Goal: Task Accomplishment & Management: Manage account settings

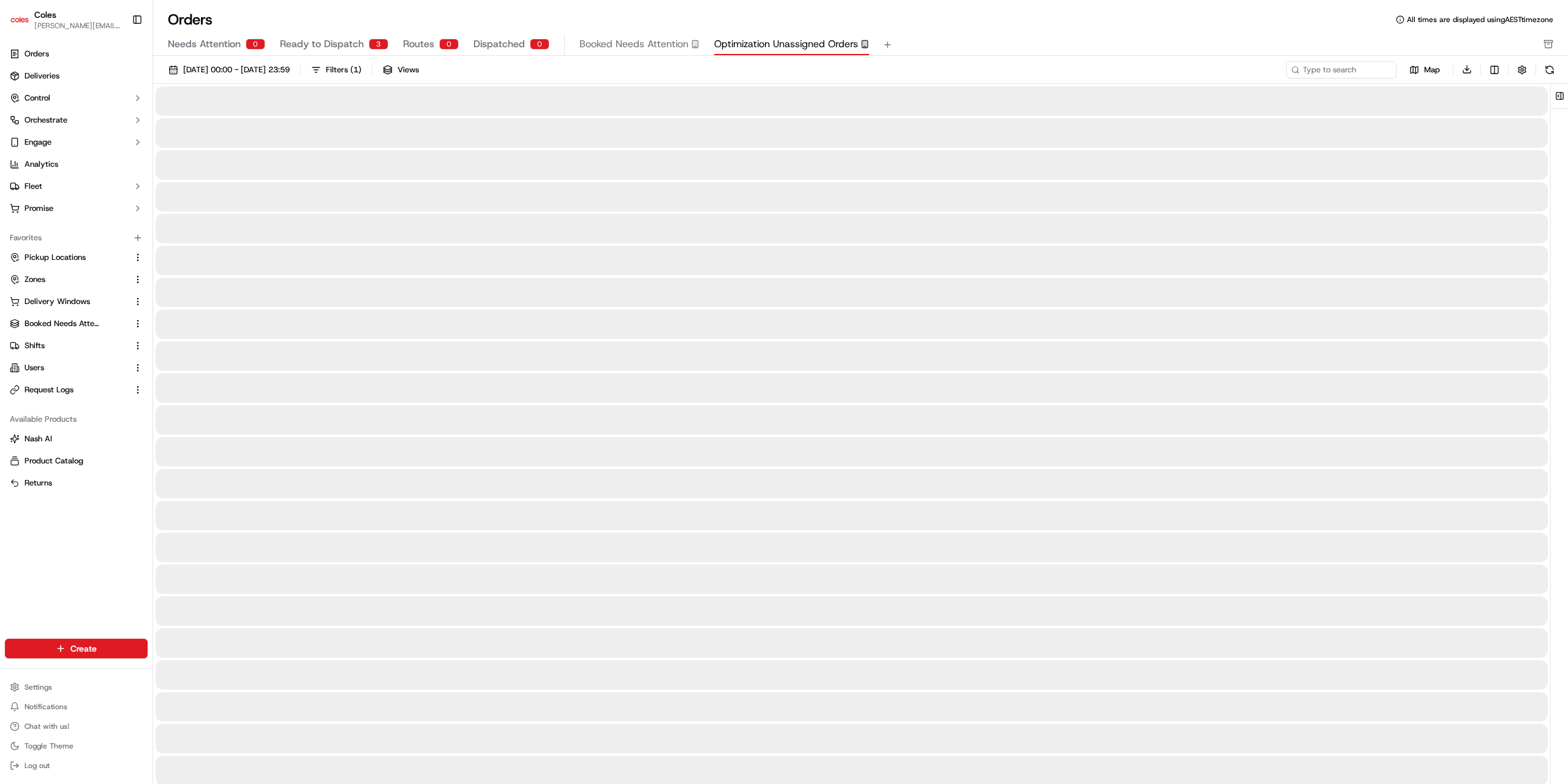
click at [1557, 94] on button at bounding box center [1559, 96] width 20 height 25
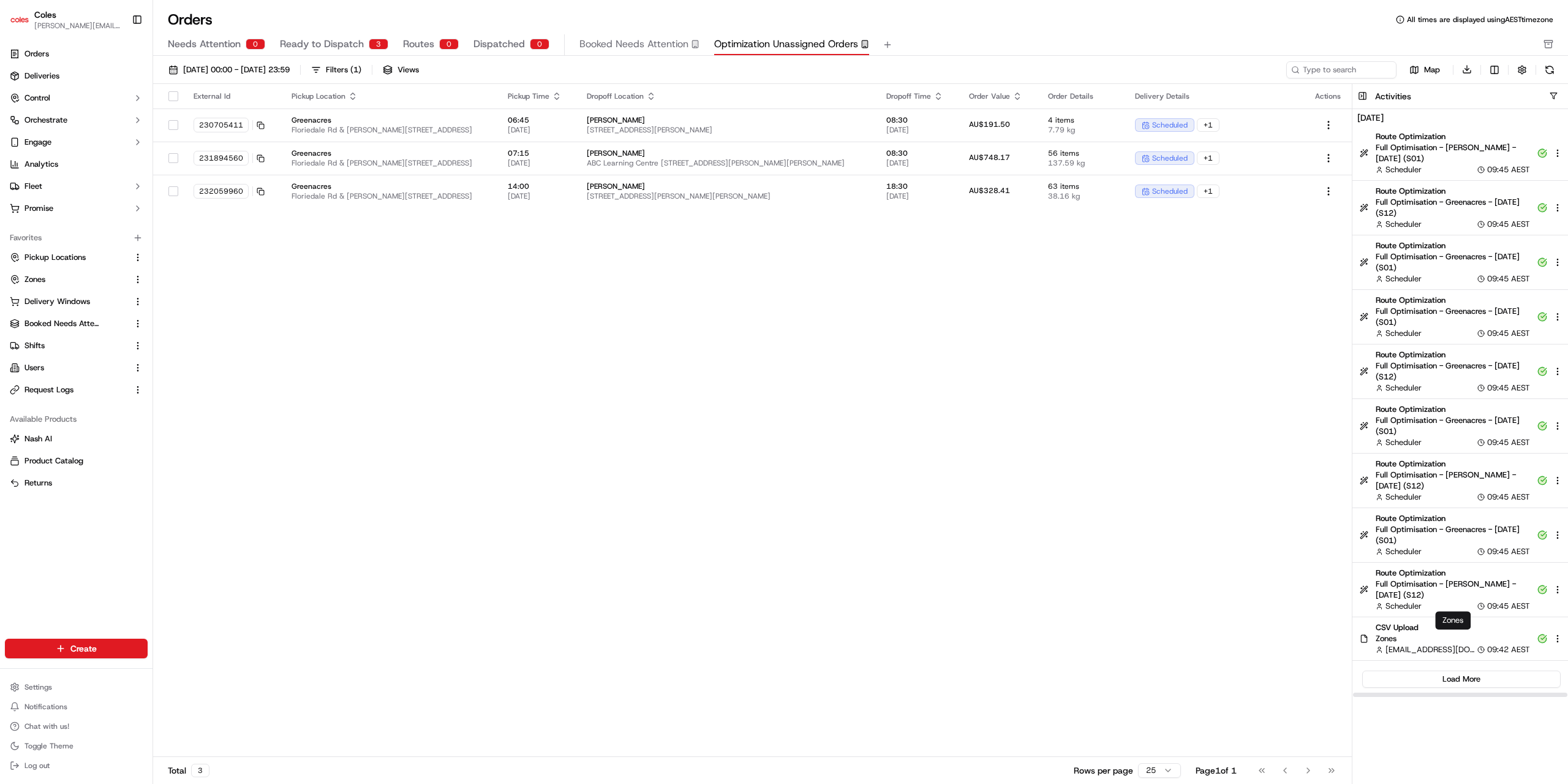
click at [1474, 638] on span "Zones" at bounding box center [1453, 639] width 155 height 11
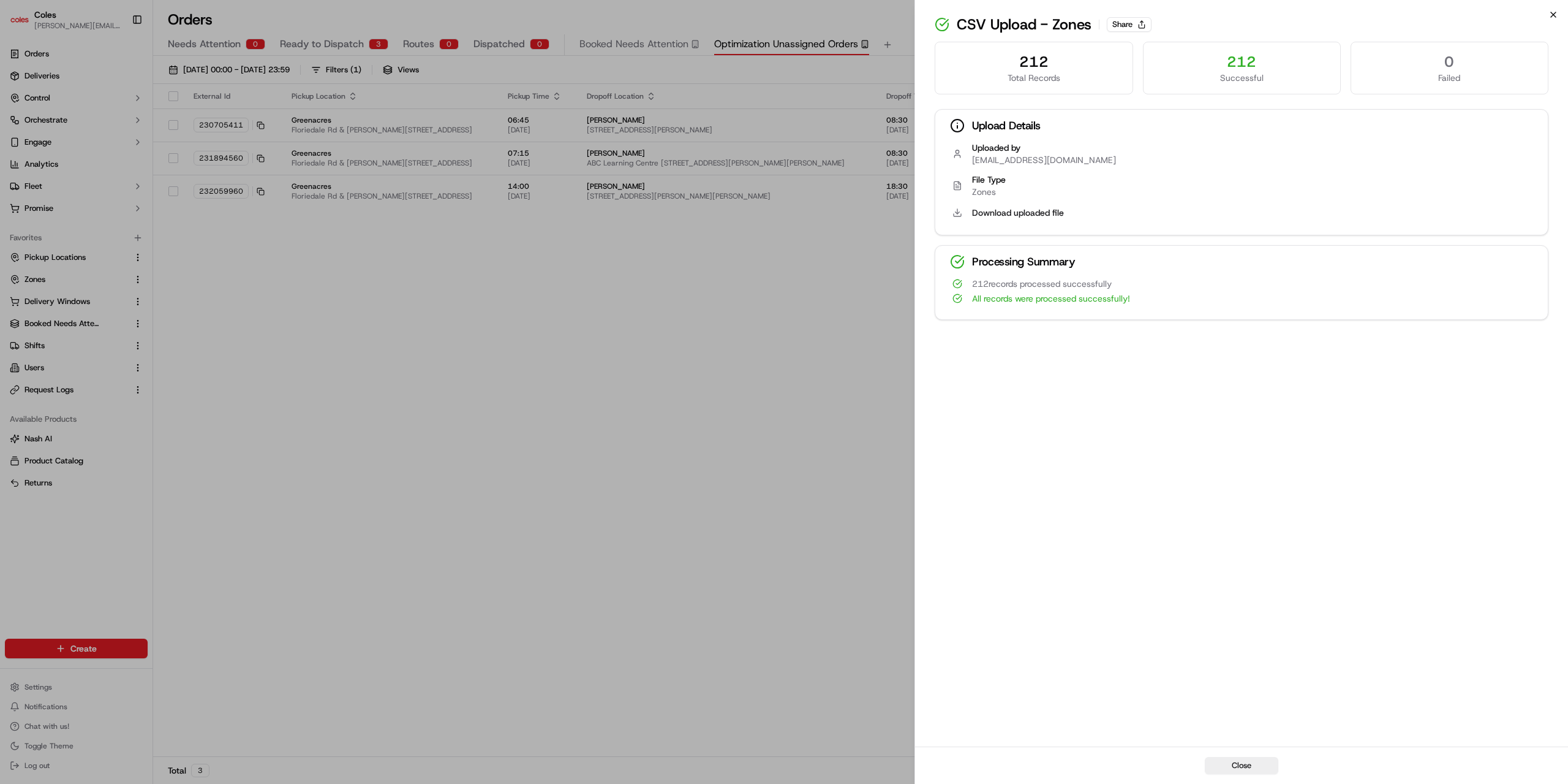
click at [1554, 18] on icon "button" at bounding box center [1553, 14] width 10 height 10
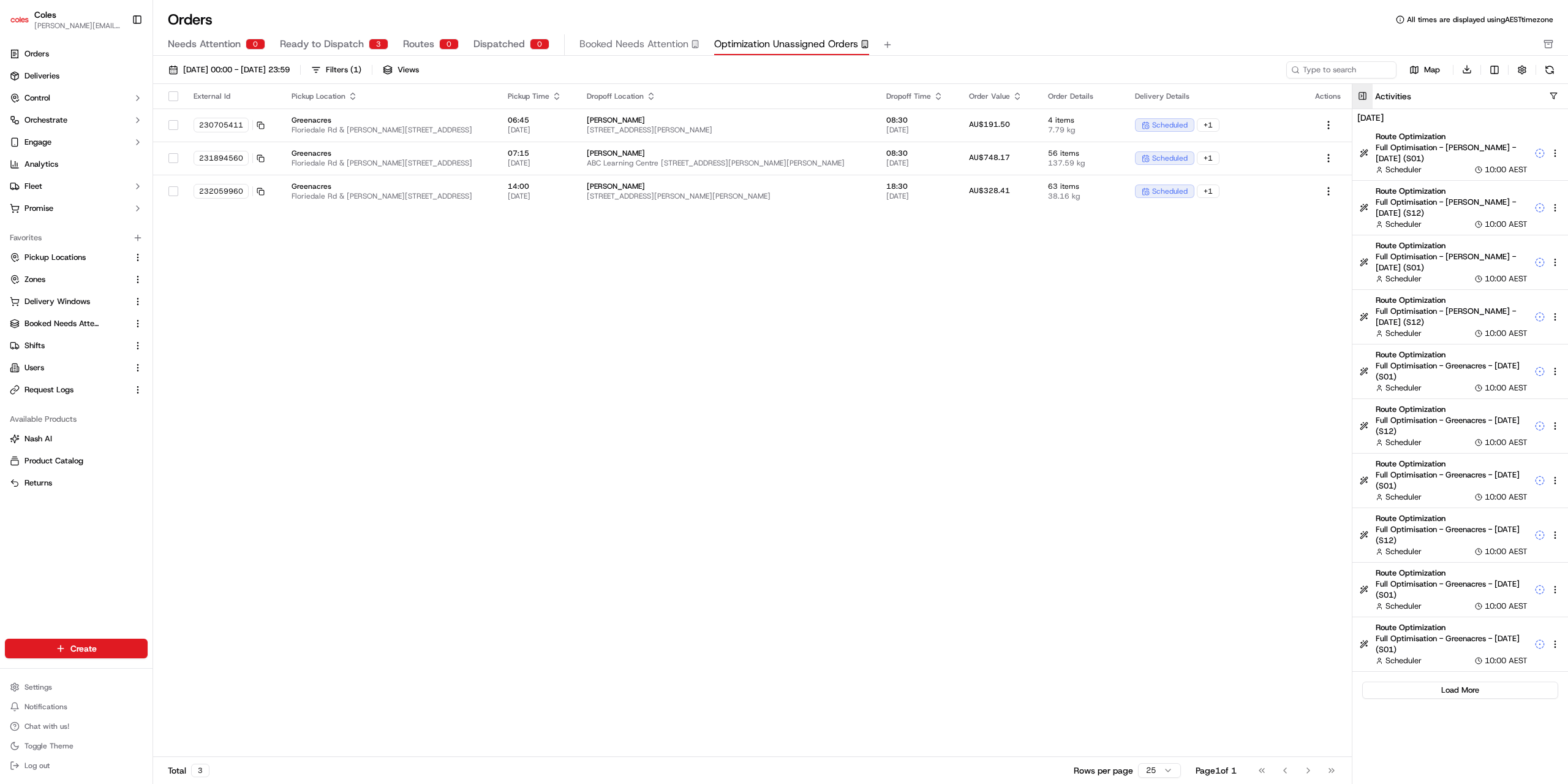
click at [1366, 95] on button at bounding box center [1362, 96] width 20 height 25
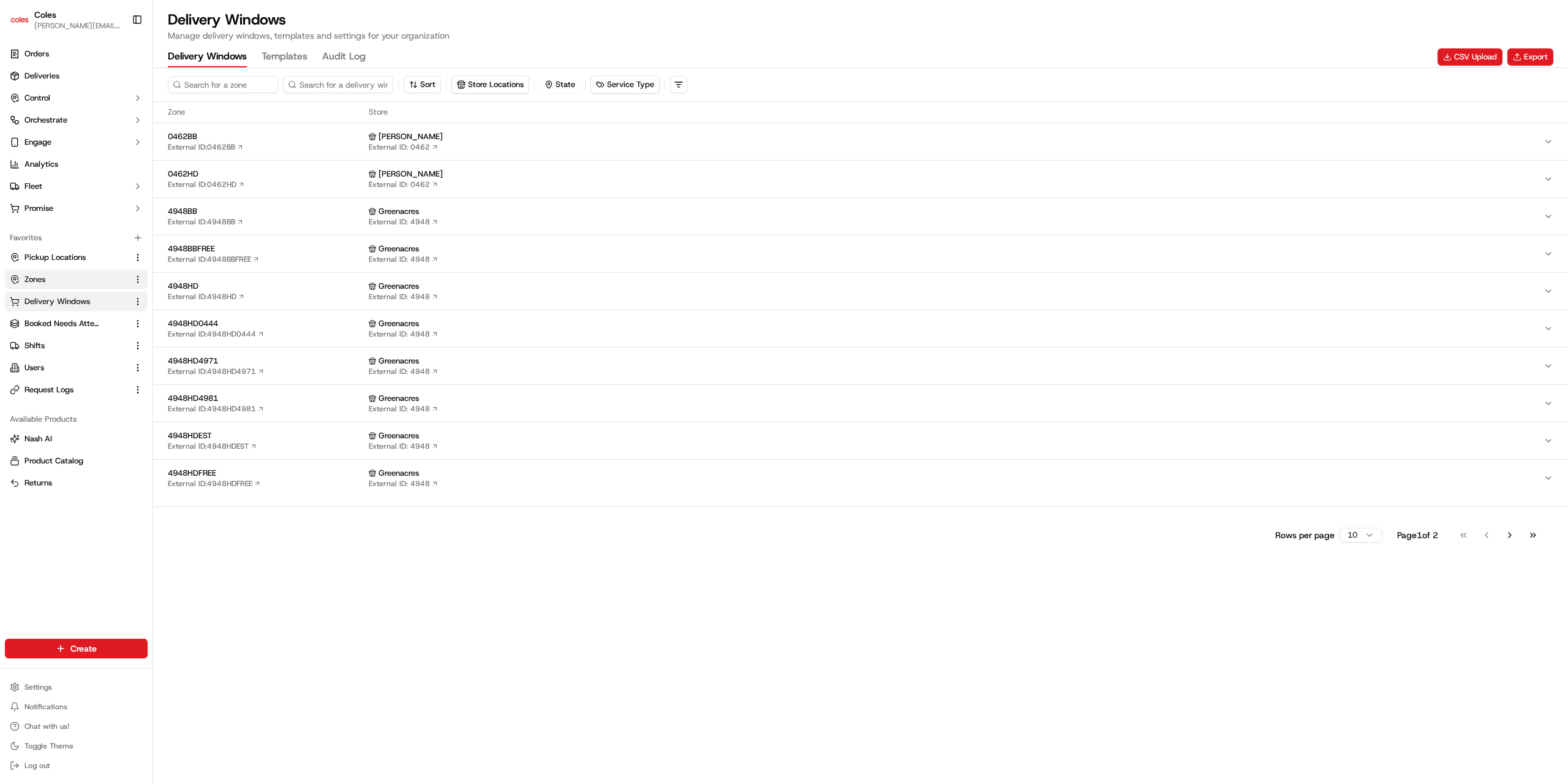
click at [36, 277] on span "Zones" at bounding box center [35, 279] width 21 height 11
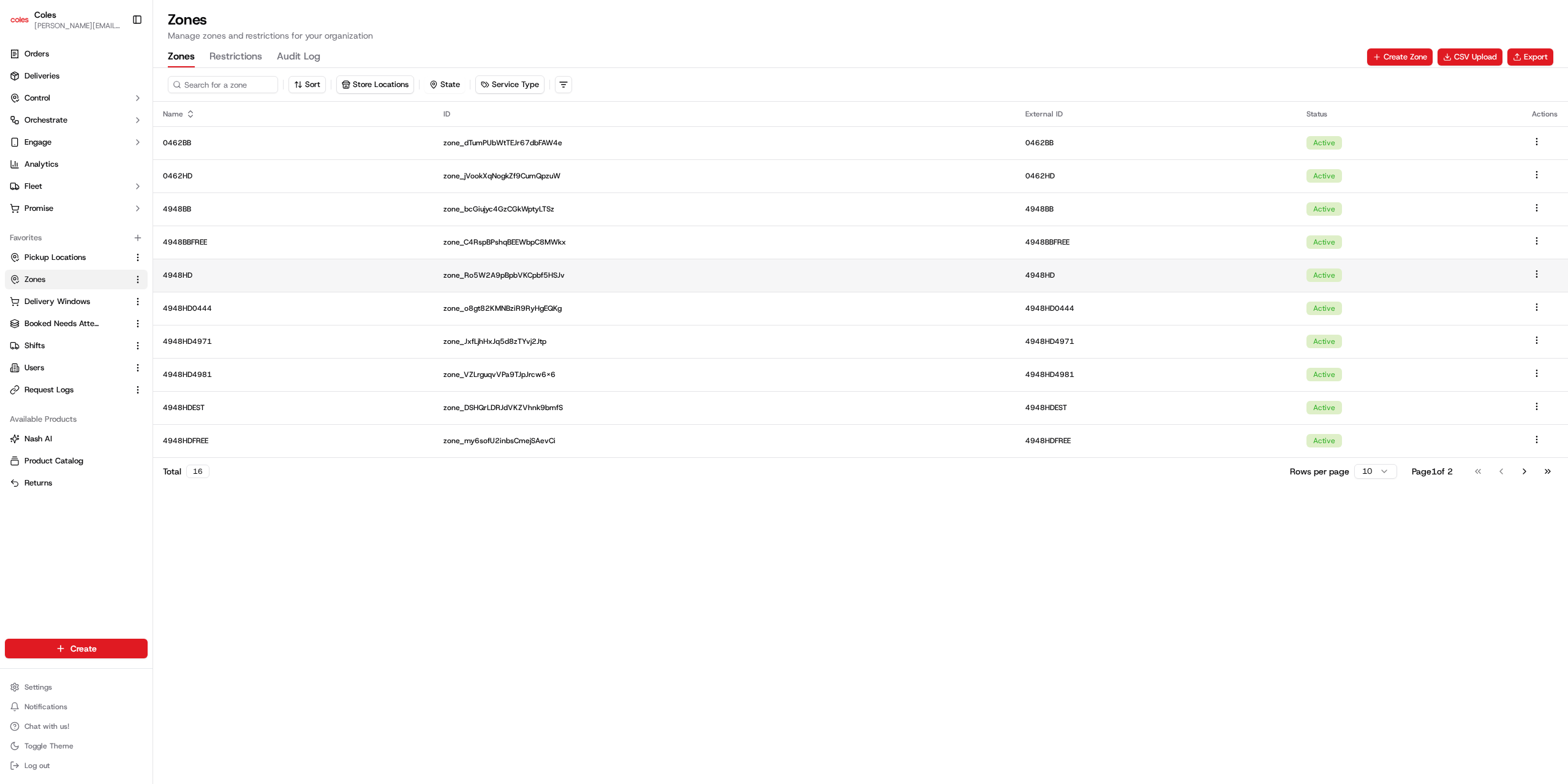
click at [178, 279] on p "4948HD" at bounding box center [293, 275] width 261 height 10
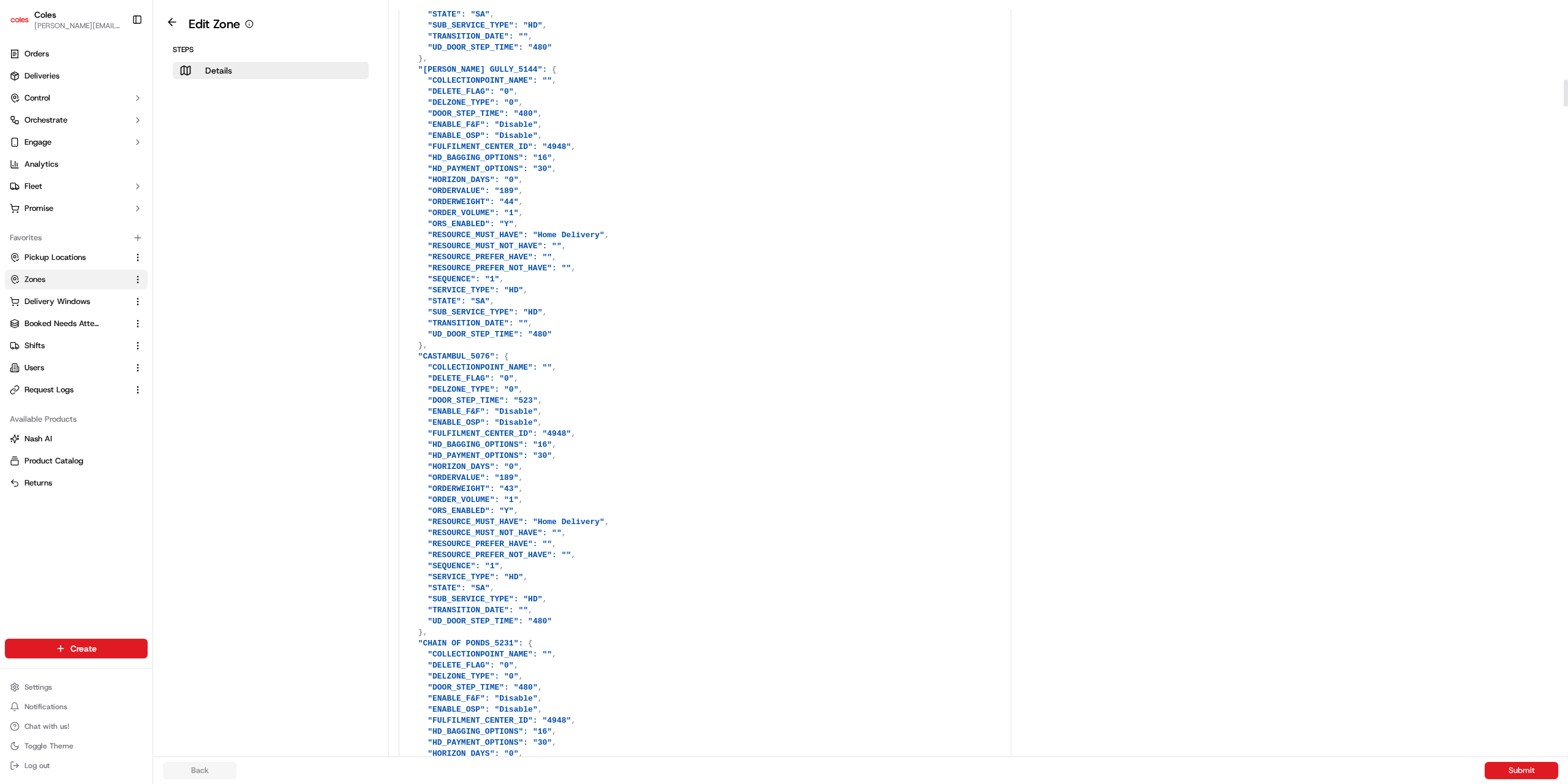
scroll to position [2206, 0]
